Goal: Task Accomplishment & Management: Manage account settings

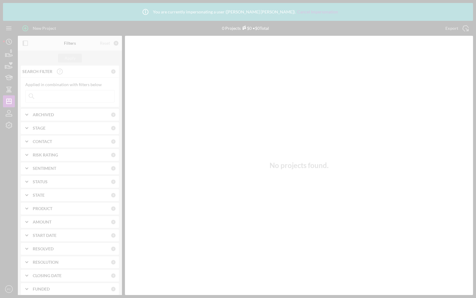
click at [10, 287] on div at bounding box center [238, 149] width 476 height 298
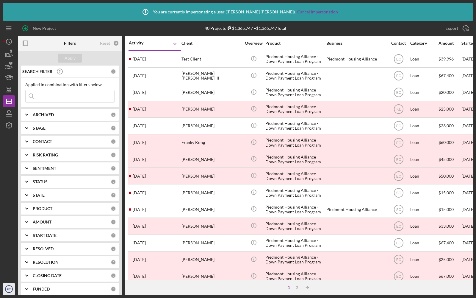
click at [9, 289] on text "PC" at bounding box center [9, 288] width 4 height 3
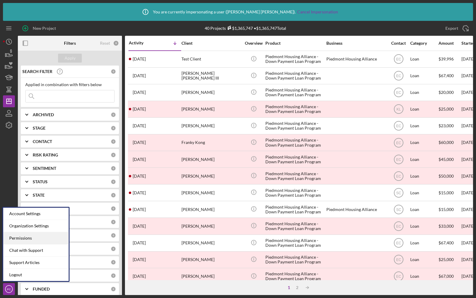
click at [18, 239] on div "Permissions" at bounding box center [36, 238] width 66 height 12
